Goal: Feedback & Contribution: Leave review/rating

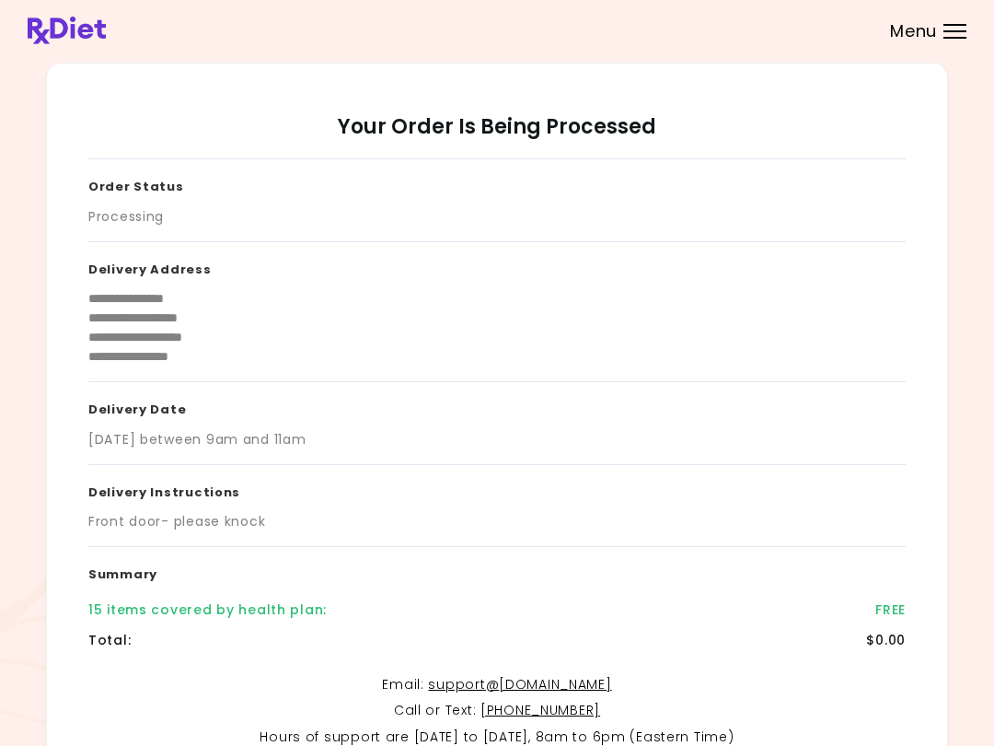
scroll to position [192, 0]
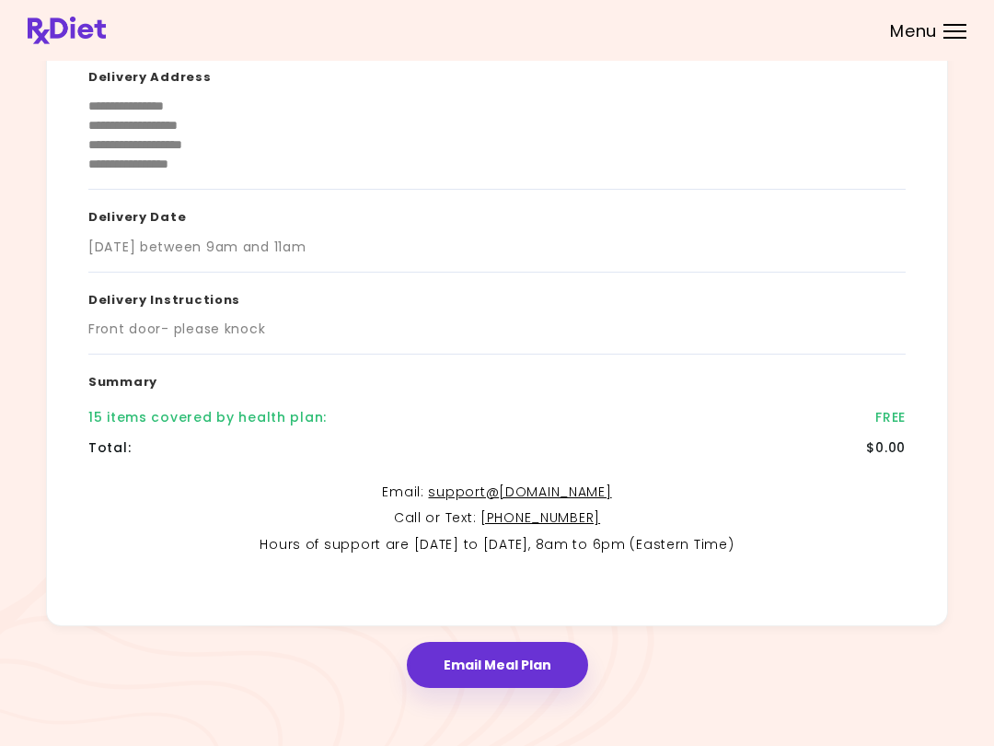
click at [539, 675] on button "Email Meal Plan" at bounding box center [497, 665] width 181 height 46
click at [525, 667] on button "Email Meal Plan" at bounding box center [497, 665] width 181 height 46
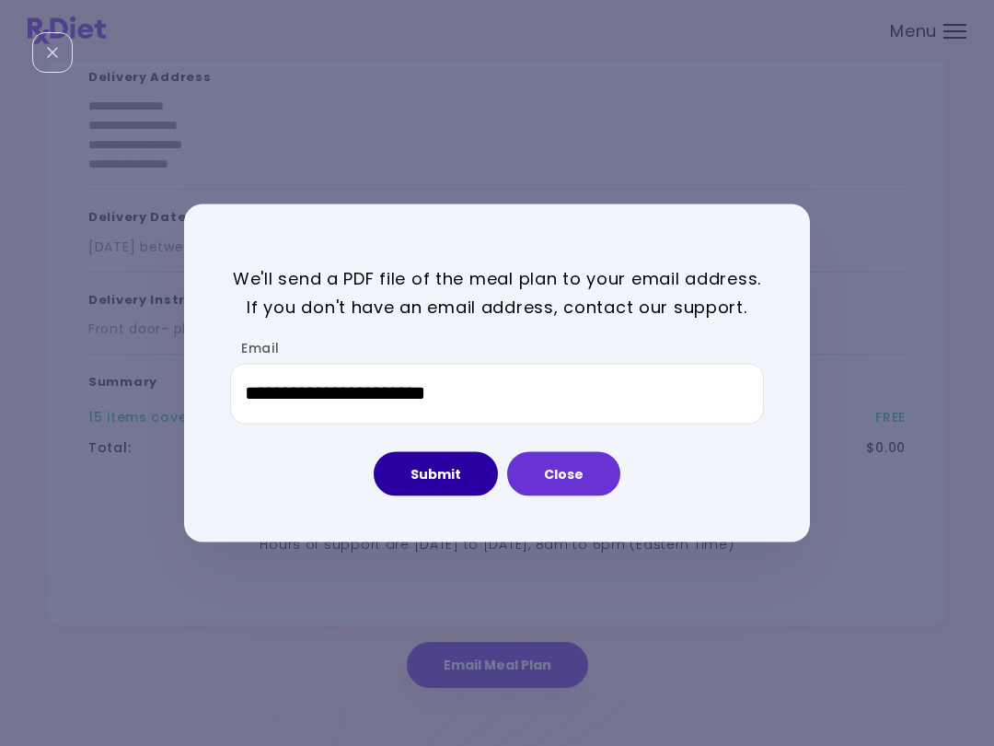
click at [468, 472] on button "Submit" at bounding box center [436, 473] width 124 height 44
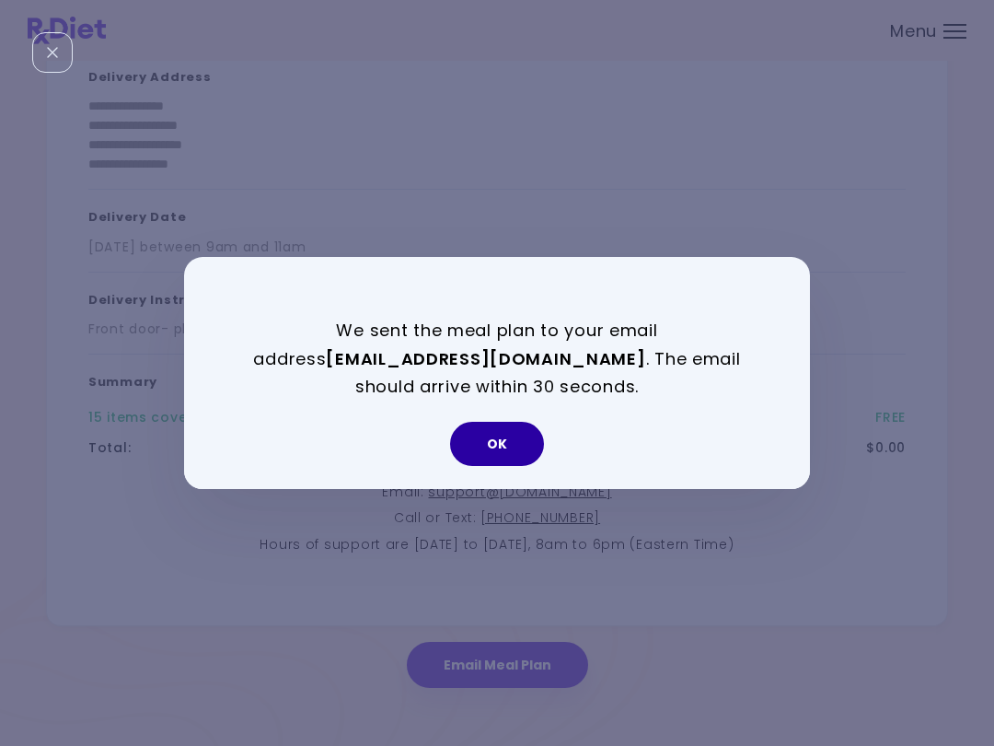
click at [518, 440] on button "OK" at bounding box center [497, 444] width 94 height 44
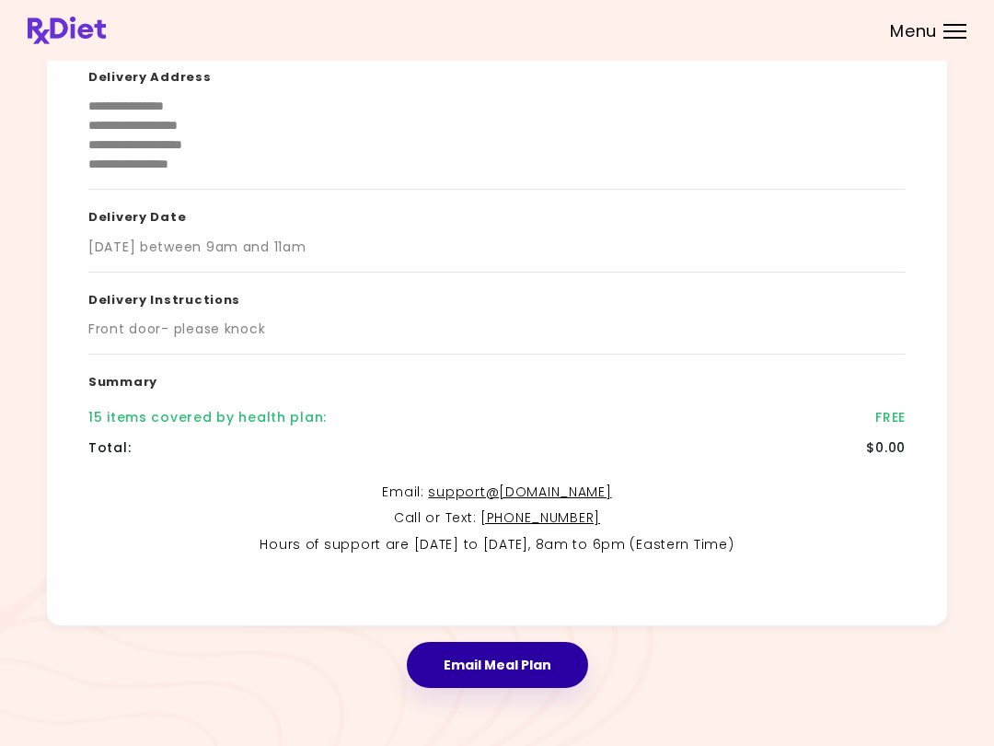
click at [536, 652] on button "Email Meal Plan" at bounding box center [497, 665] width 181 height 46
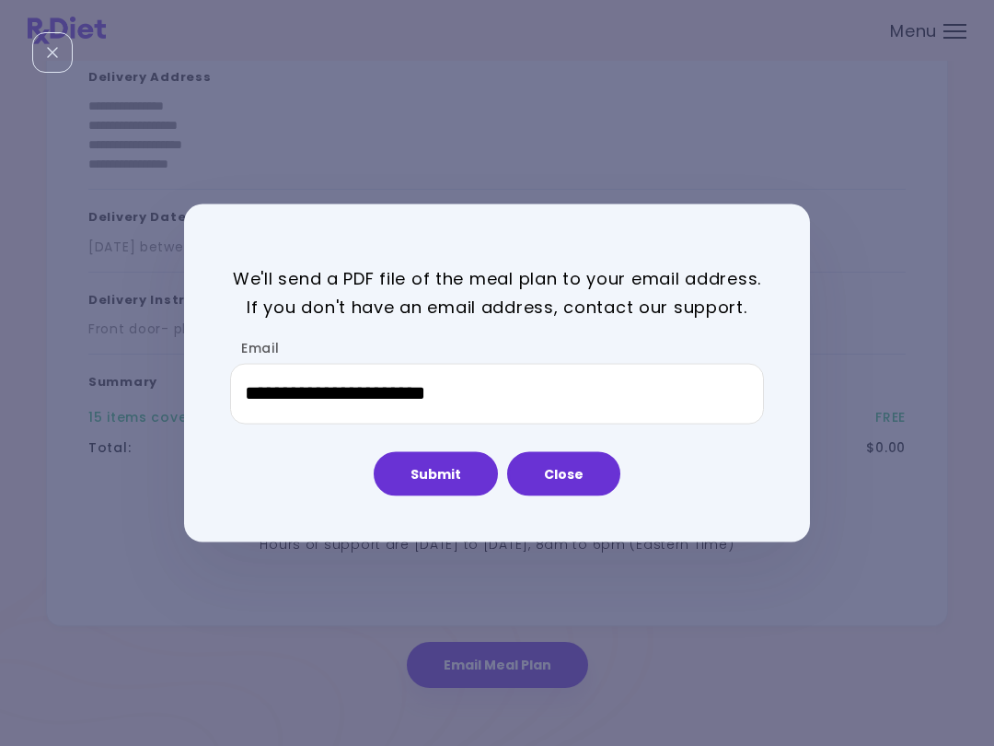
click at [445, 476] on button "Submit" at bounding box center [436, 473] width 124 height 44
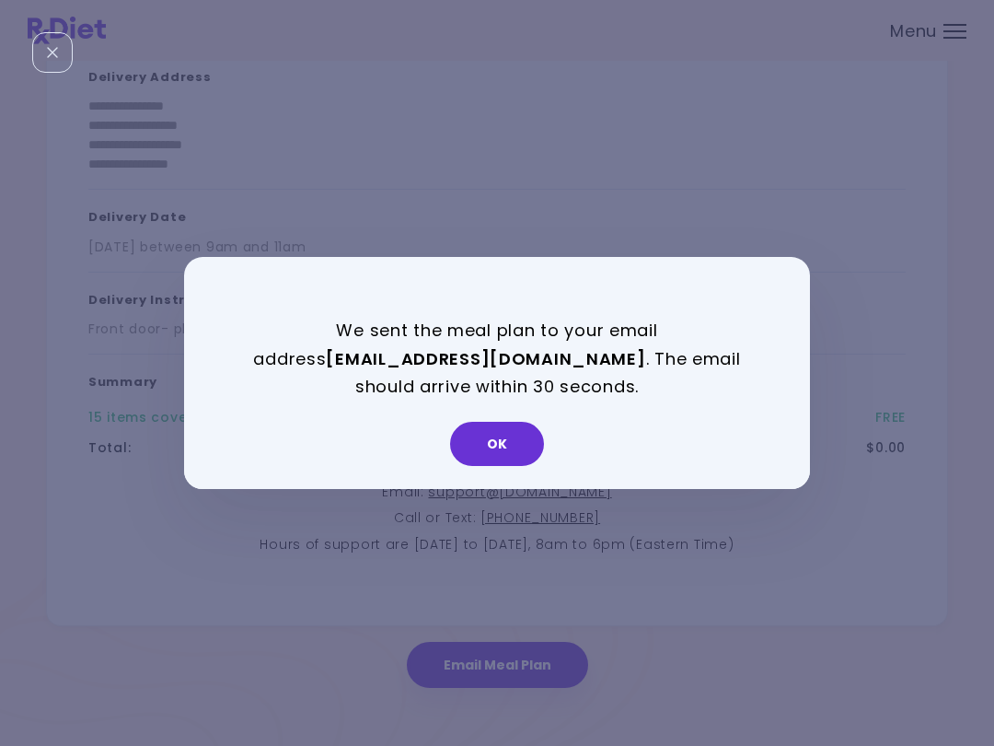
click at [512, 457] on button "OK" at bounding box center [497, 444] width 94 height 44
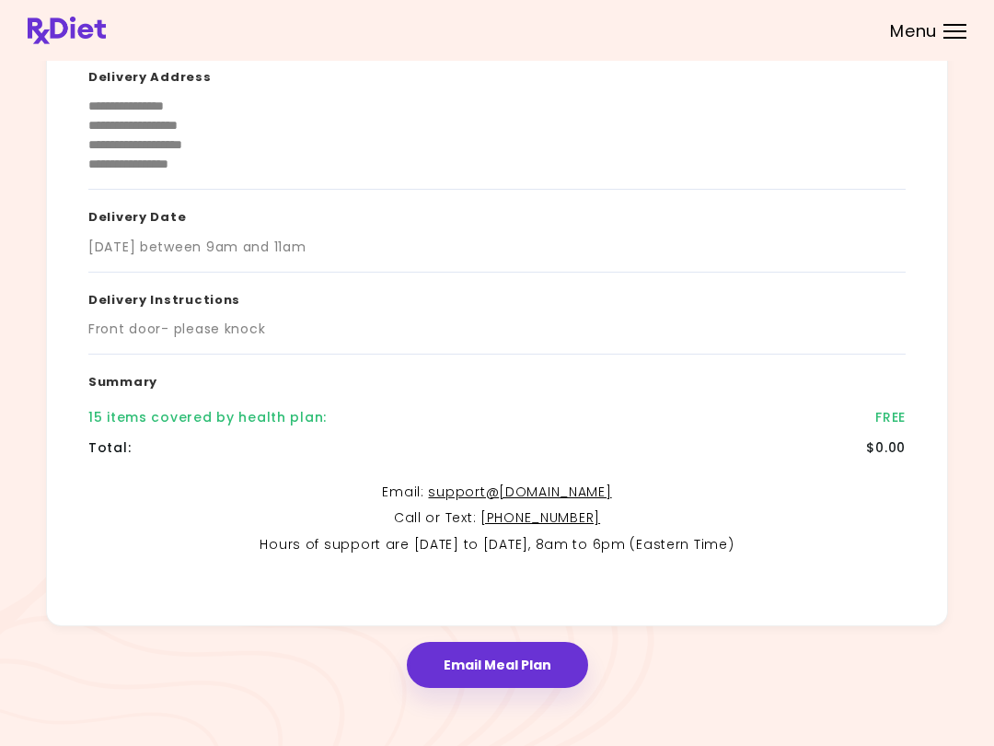
click at [521, 666] on button "Email Meal Plan" at bounding box center [497, 665] width 181 height 46
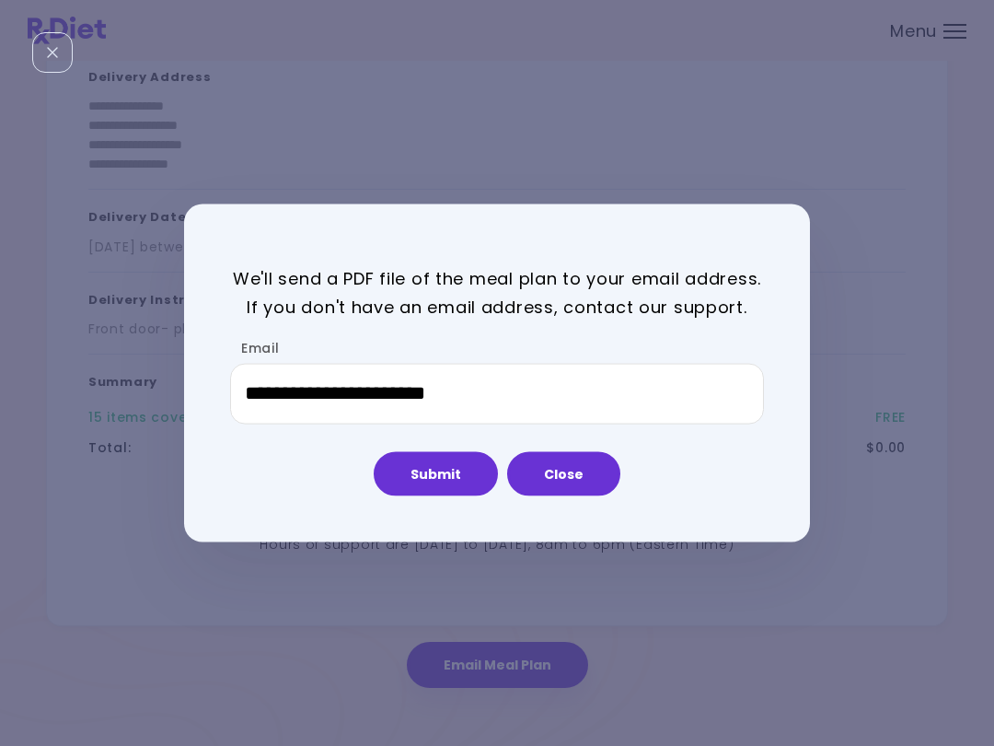
click at [454, 511] on div "**********" at bounding box center [497, 373] width 626 height 338
click at [451, 484] on button "Submit" at bounding box center [436, 473] width 124 height 44
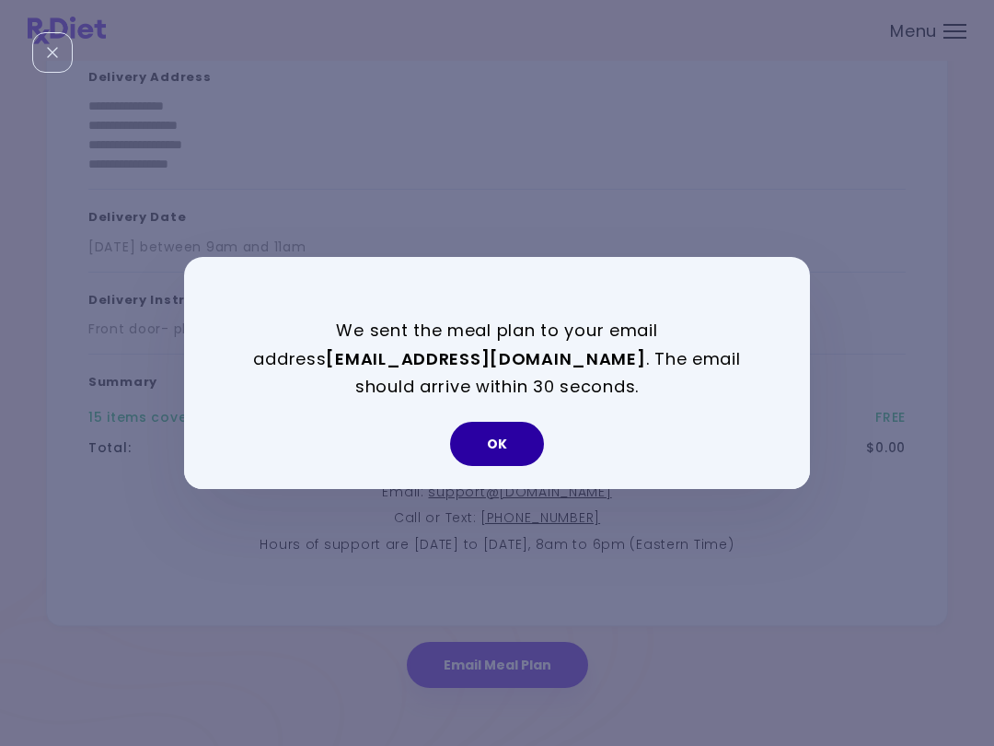
click at [518, 438] on button "OK" at bounding box center [497, 444] width 94 height 44
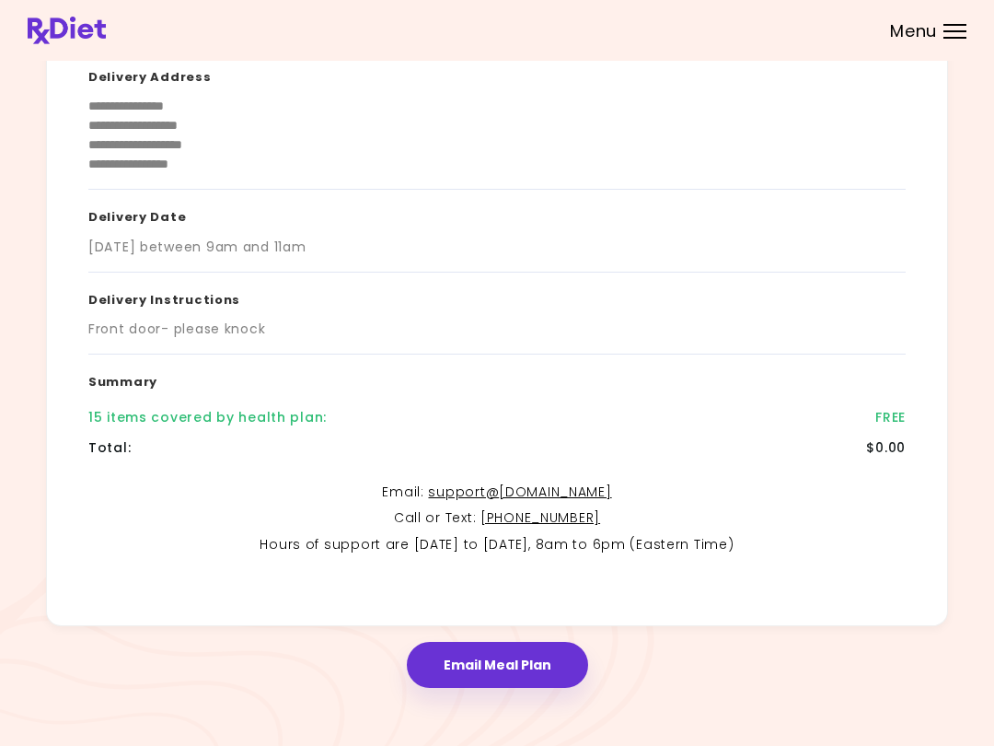
click at [501, 657] on button "Email Meal Plan" at bounding box center [497, 665] width 181 height 46
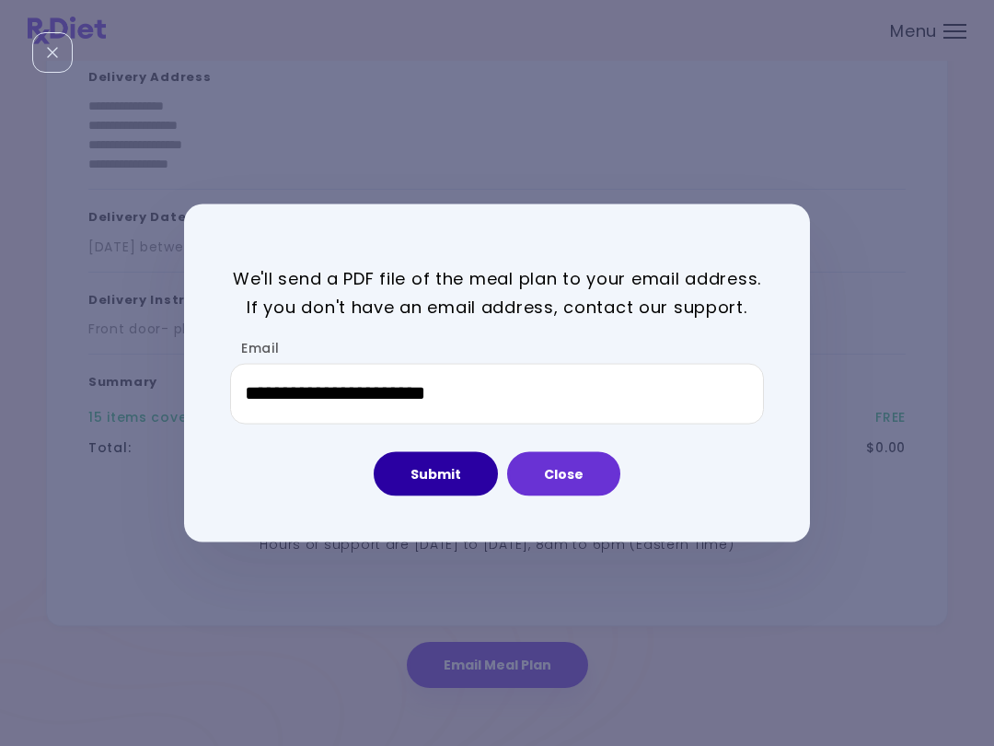
click at [471, 474] on button "Submit" at bounding box center [436, 473] width 124 height 44
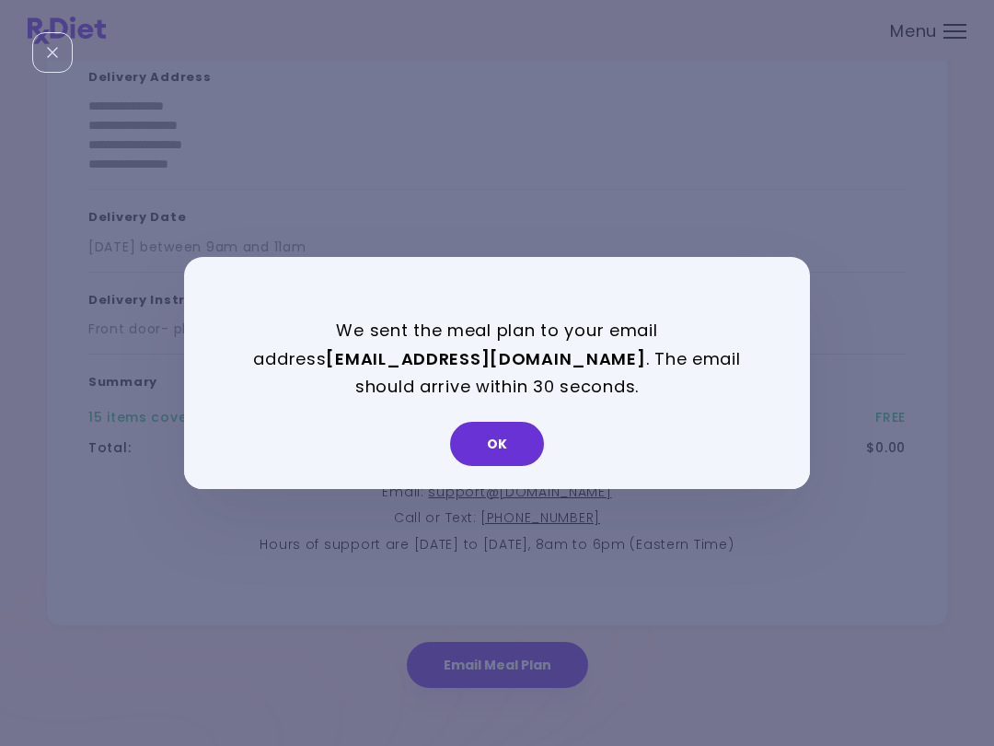
click at [522, 447] on button "OK" at bounding box center [497, 444] width 94 height 44
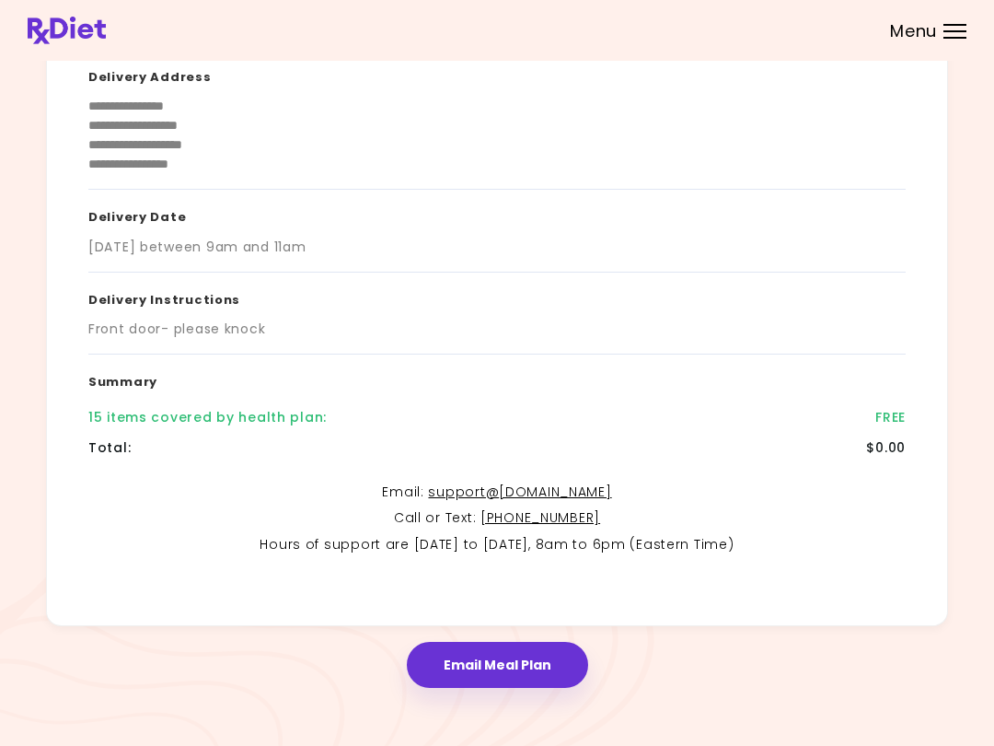
click at [531, 667] on button "Email Meal Plan" at bounding box center [497, 665] width 181 height 46
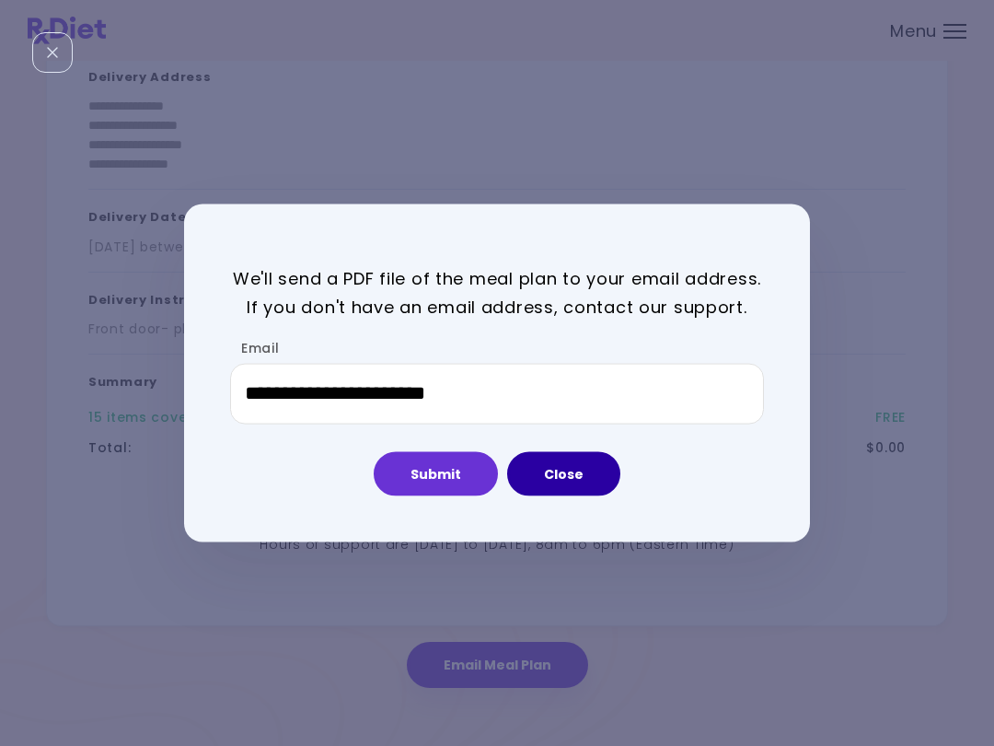
click at [576, 483] on button "Close" at bounding box center [563, 473] width 113 height 44
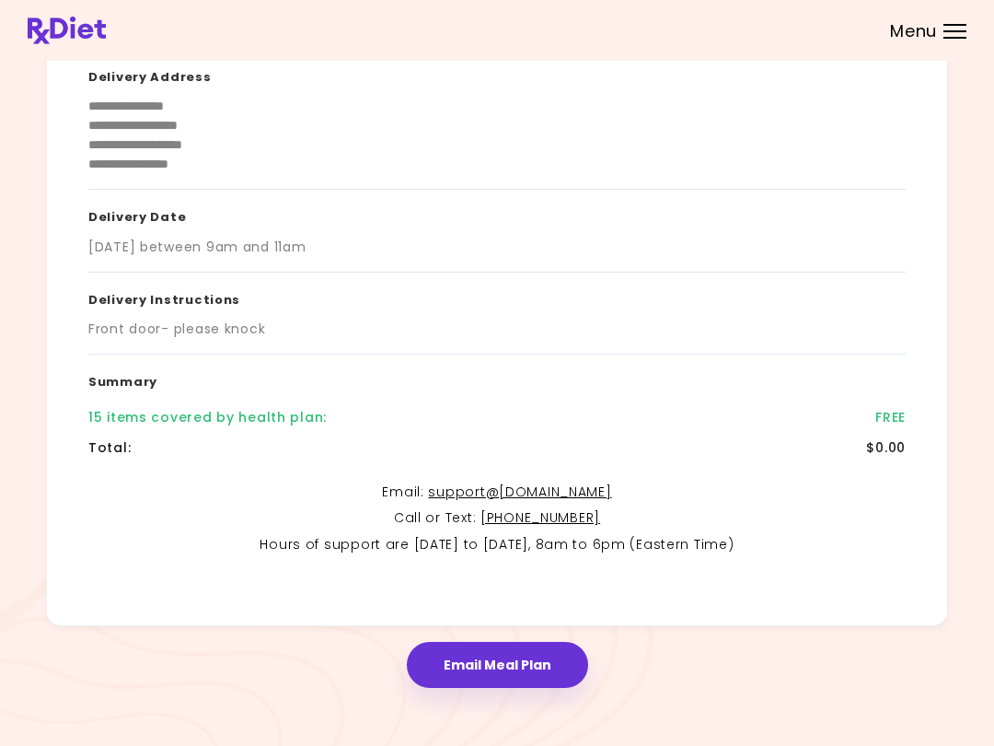
click at [953, 29] on div "Menu" at bounding box center [955, 31] width 23 height 15
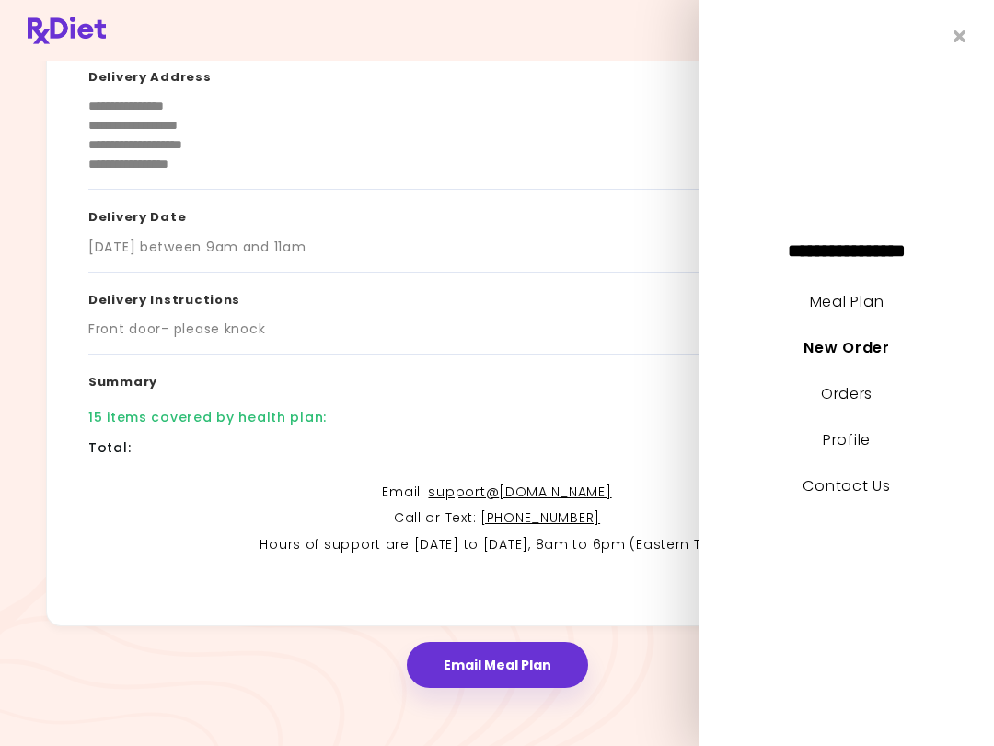
click at [861, 301] on link "Meal Plan" at bounding box center [847, 301] width 74 height 21
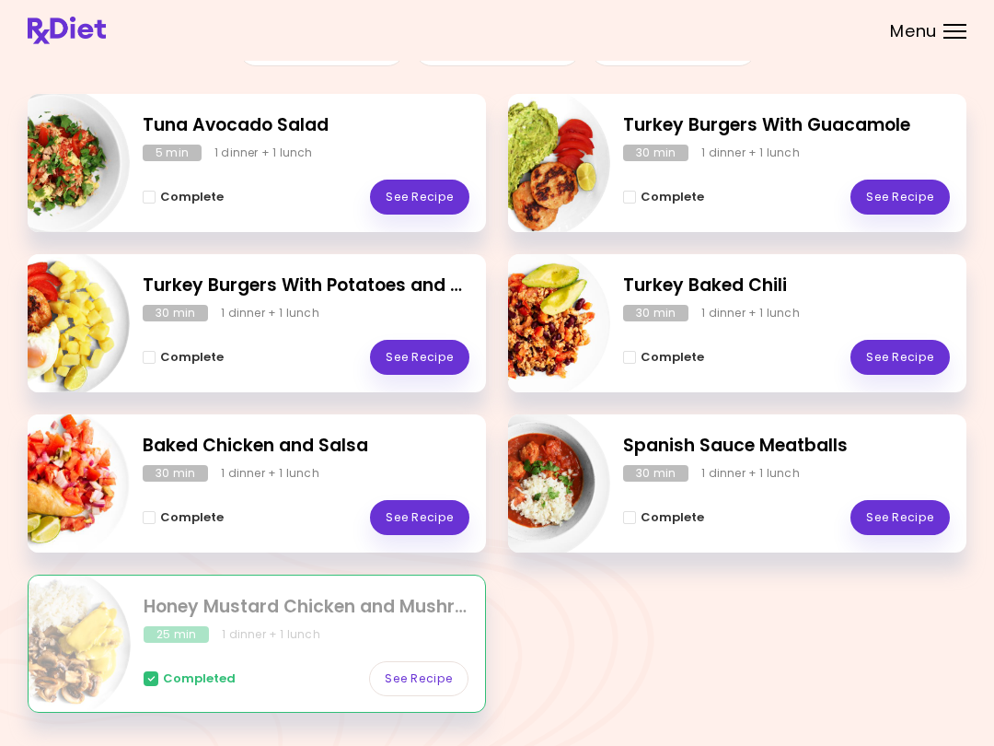
scroll to position [240, 0]
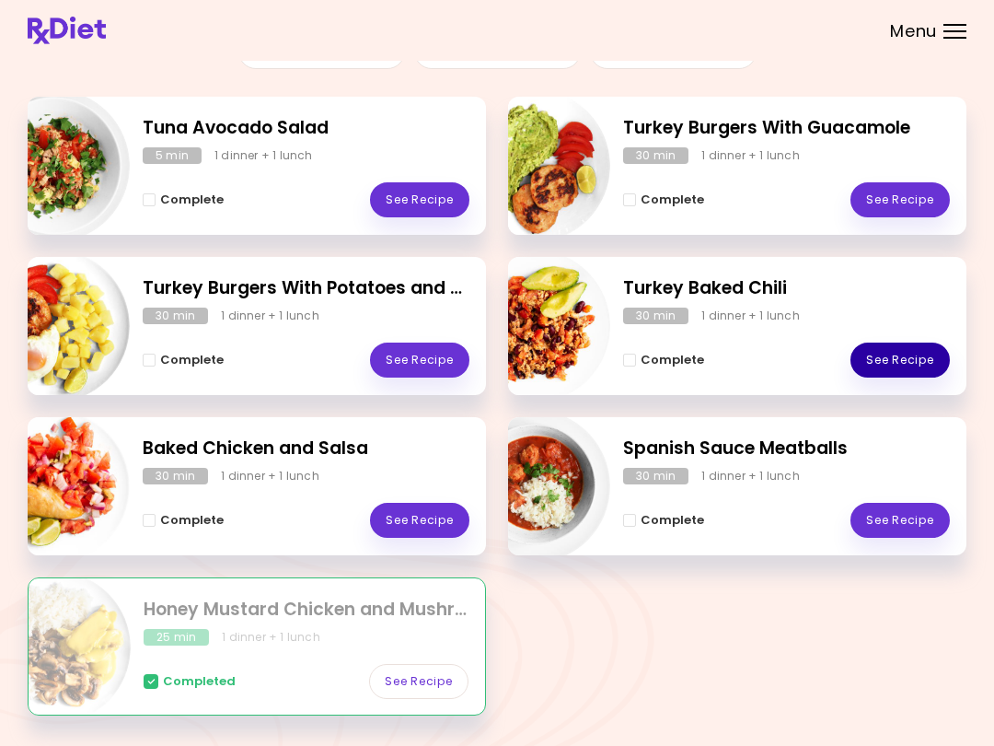
click at [928, 354] on link "See Recipe" at bounding box center [900, 359] width 99 height 35
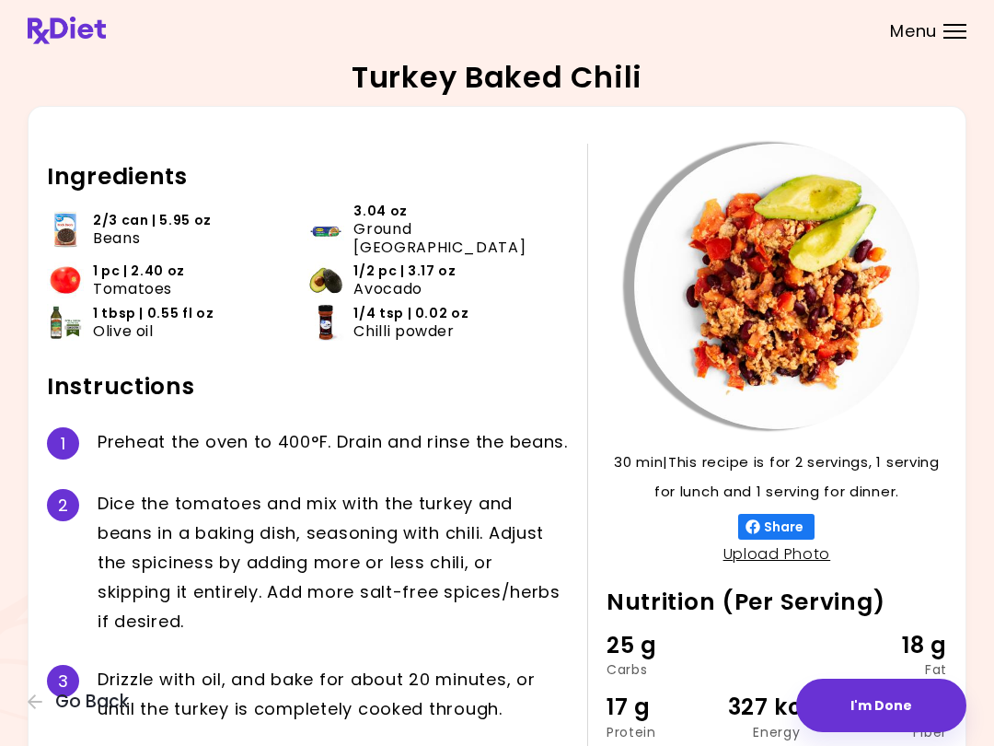
click at [0, 620] on div "Turkey Baked Chili 30 min 30 min | This recipe is for 2 servings, 1 serving for…" at bounding box center [497, 463] width 994 height 927
click at [41, 590] on div "30 min 30 min | This recipe is for 2 servings, 1 serving for lunch and 1 servin…" at bounding box center [497, 485] width 939 height 759
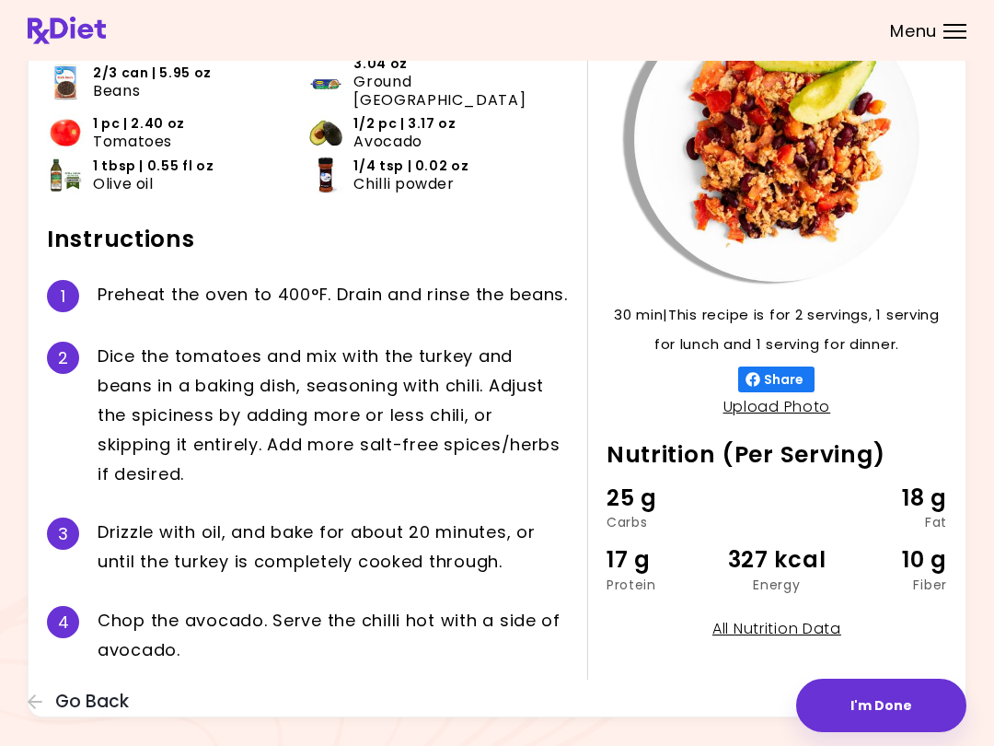
scroll to position [145, 0]
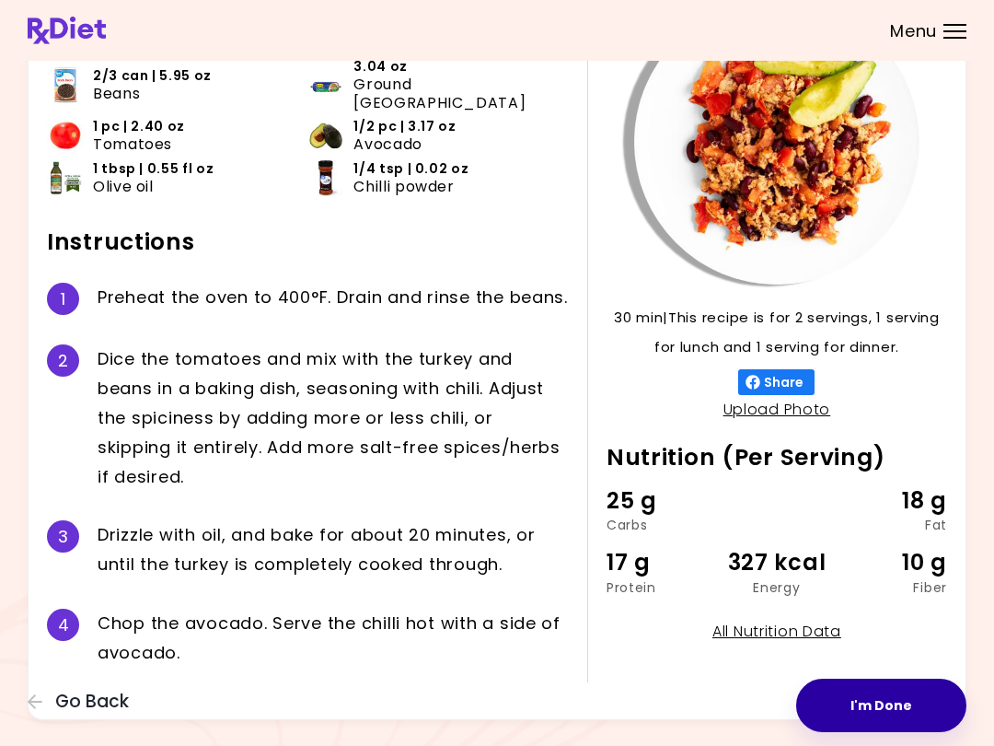
click at [864, 710] on button "I'm Done" at bounding box center [881, 704] width 170 height 53
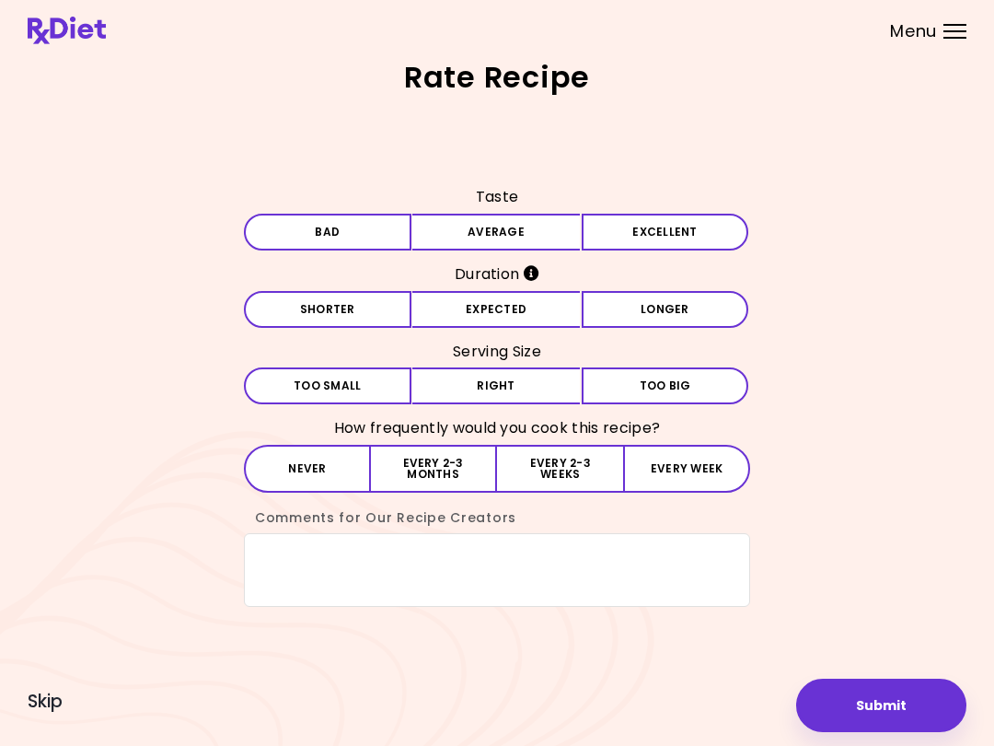
click at [676, 231] on button "Excellent" at bounding box center [666, 232] width 168 height 37
click at [353, 309] on button "Shorter" at bounding box center [328, 309] width 168 height 37
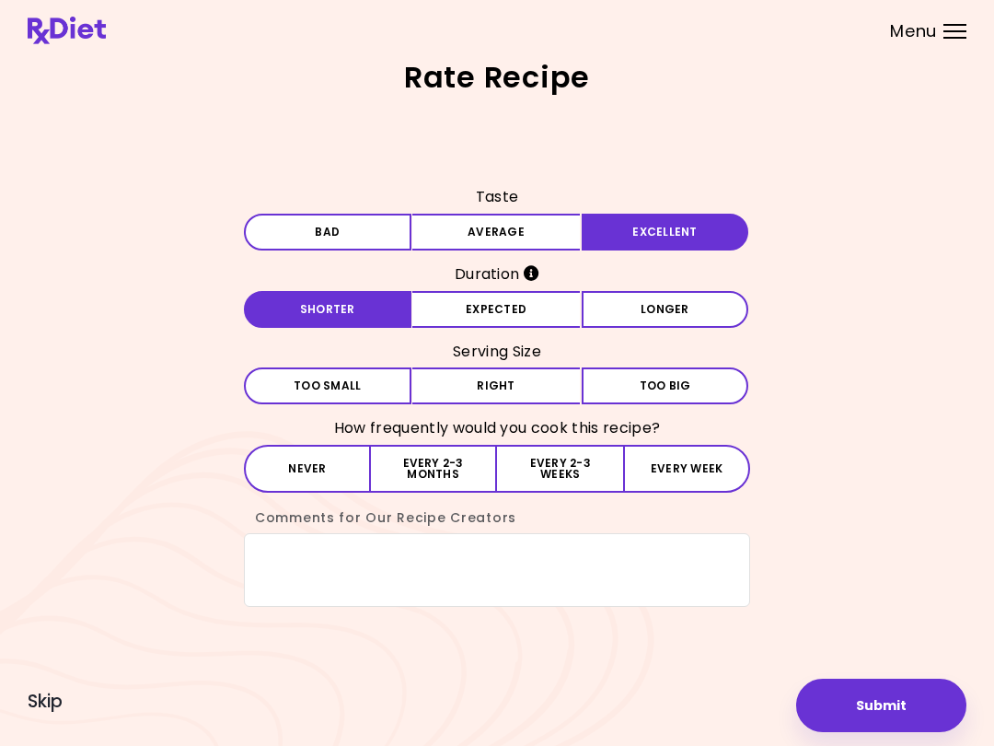
click at [543, 378] on button "Right" at bounding box center [496, 385] width 168 height 37
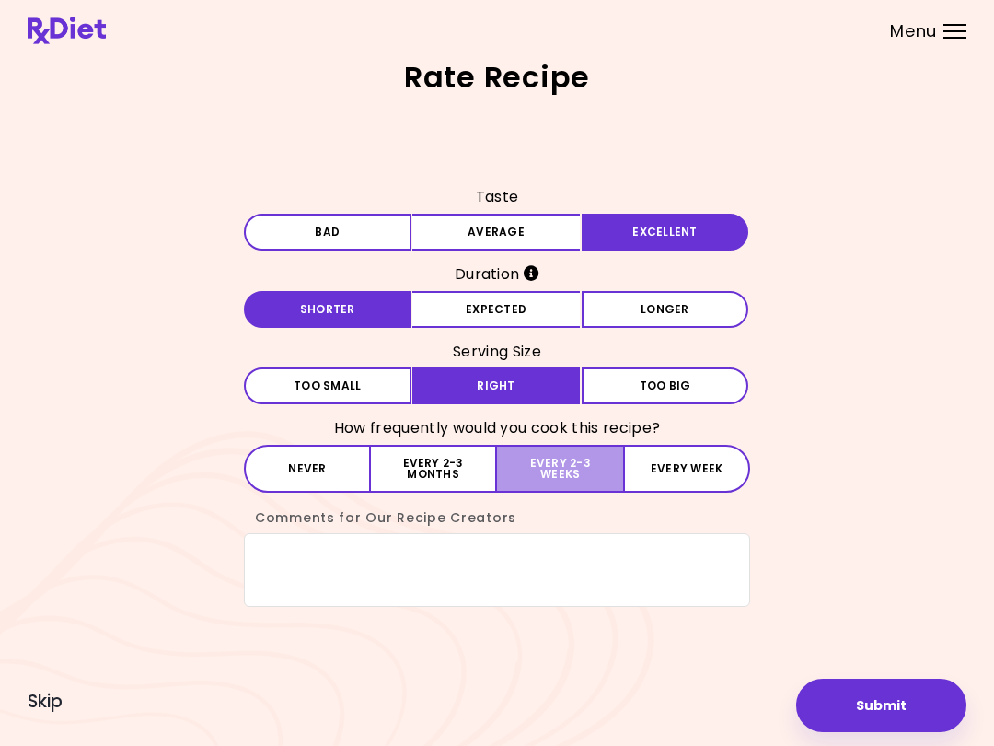
click at [575, 480] on button "Every 2-3 weeks" at bounding box center [560, 469] width 126 height 48
click at [885, 725] on button "Submit" at bounding box center [881, 704] width 170 height 53
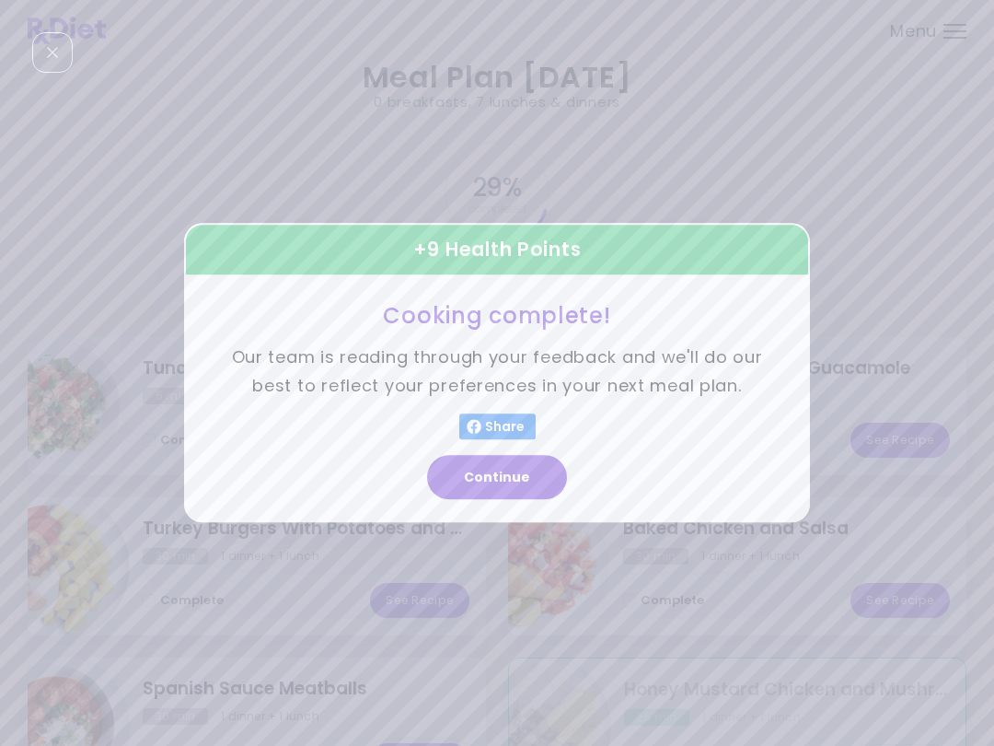
click at [532, 466] on button "Continue" at bounding box center [497, 478] width 140 height 44
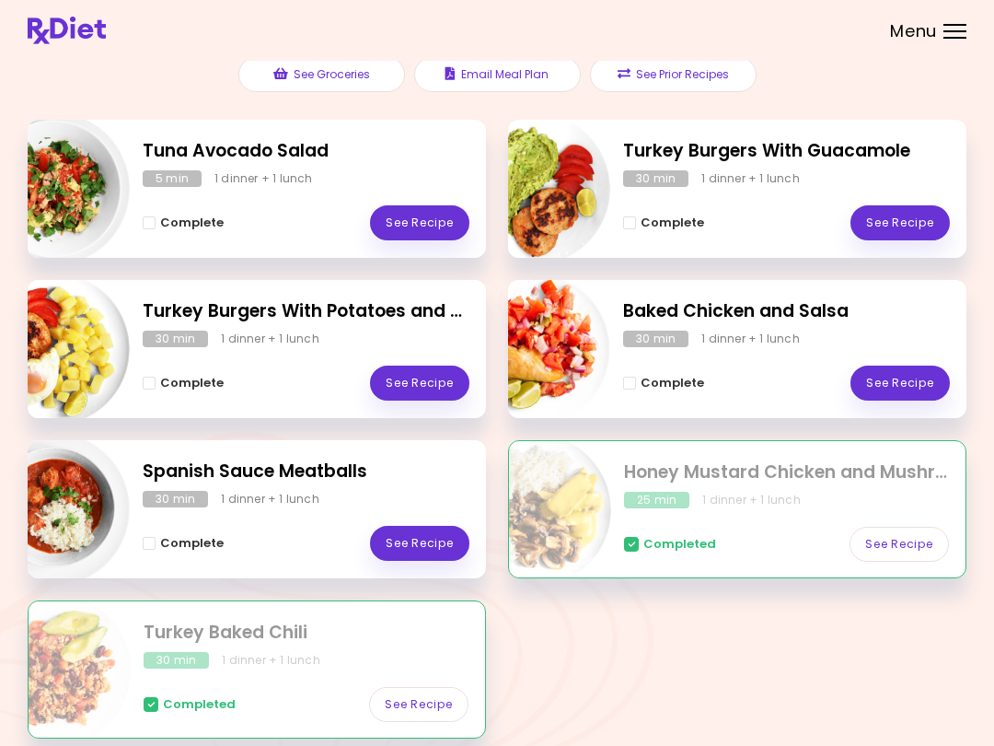
scroll to position [230, 0]
